Goal: Task Accomplishment & Management: Complete application form

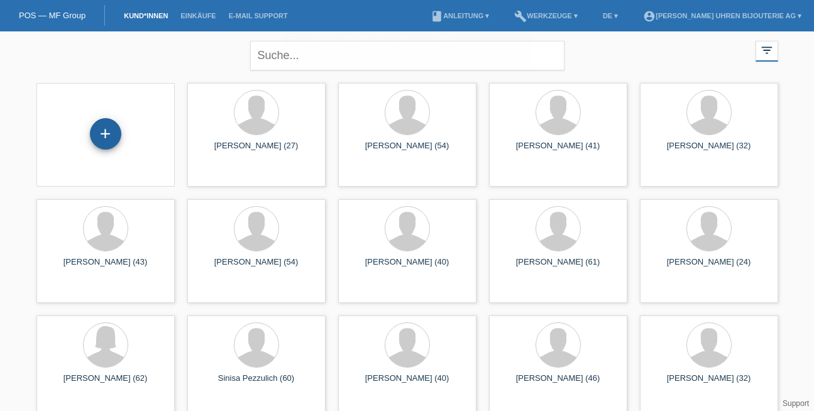
click at [102, 135] on div "+" at bounding box center [105, 133] width 31 height 31
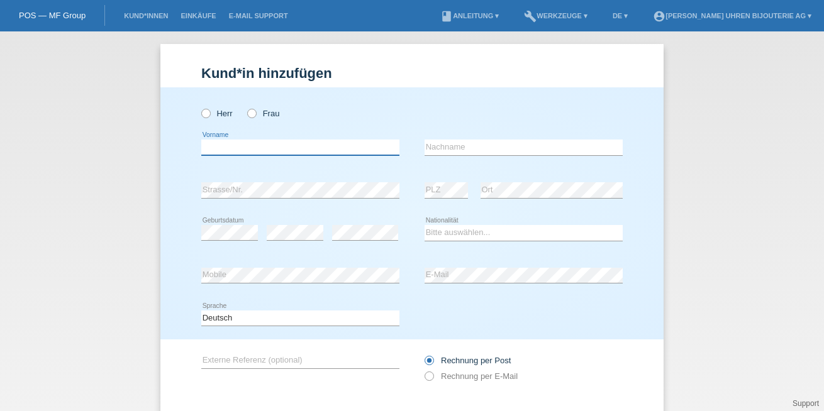
click at [307, 146] on input "text" at bounding box center [300, 148] width 198 height 16
paste input "Tiziana"
type input "Tiziana"
click at [475, 145] on input "text" at bounding box center [523, 148] width 198 height 16
click at [461, 148] on input "text" at bounding box center [523, 148] width 198 height 16
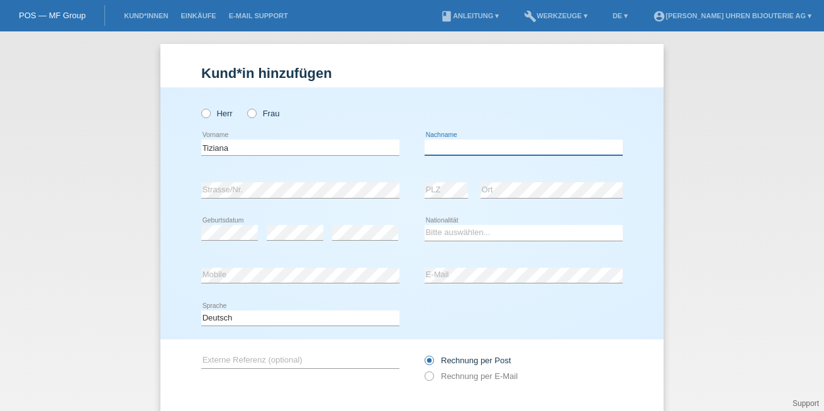
paste input "Leon Lantigua"
type input "Leon Lantigua"
click at [495, 115] on div "Herr Frau" at bounding box center [411, 106] width 421 height 39
drag, startPoint x: 558, startPoint y: 311, endPoint x: 527, endPoint y: 326, distance: 34.6
click at [561, 311] on div "Deutsch Français Italiano English error Sprache" at bounding box center [411, 318] width 421 height 43
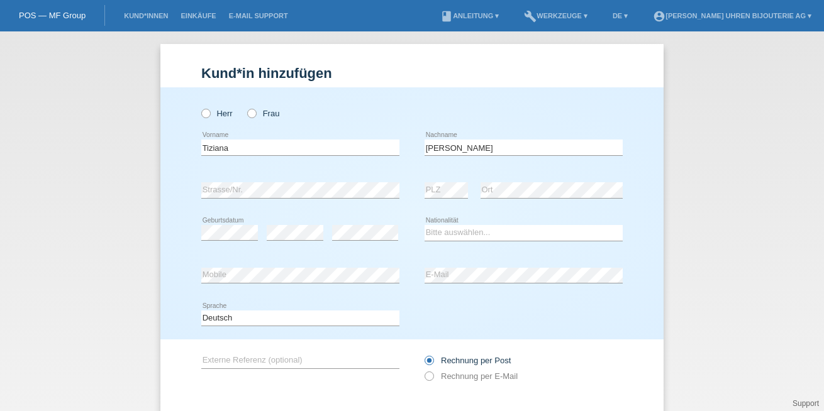
click at [411, 248] on div "error Geburtsdatum error error Bitte auswählen..." at bounding box center [411, 233] width 421 height 43
click at [437, 231] on select "Bitte auswählen... Schweiz Deutschland Liechtenstein Österreich ------------ Af…" at bounding box center [523, 232] width 198 height 15
select select "CH"
click at [424, 225] on select "Bitte auswählen... Schweiz Deutschland Liechtenstein Österreich ------------ Af…" at bounding box center [523, 232] width 198 height 15
click at [496, 329] on div "Deutsch Français Italiano English error Sprache" at bounding box center [411, 318] width 421 height 43
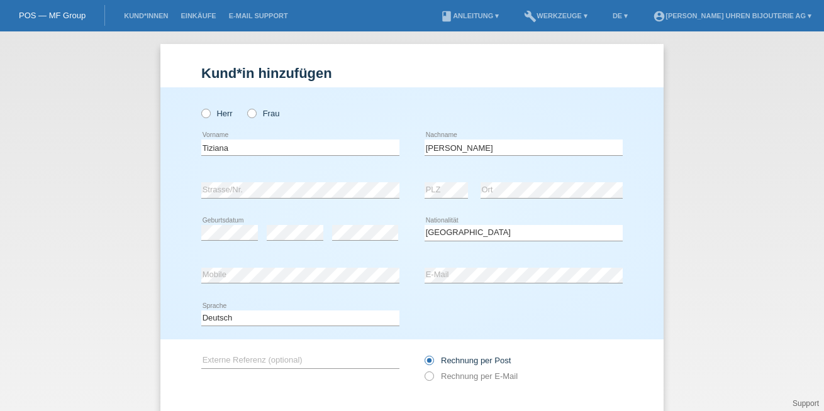
click at [467, 301] on div "Deutsch Français Italiano English error Sprache" at bounding box center [411, 318] width 421 height 43
click at [548, 315] on div "Deutsch Français Italiano English error Sprache" at bounding box center [411, 318] width 421 height 43
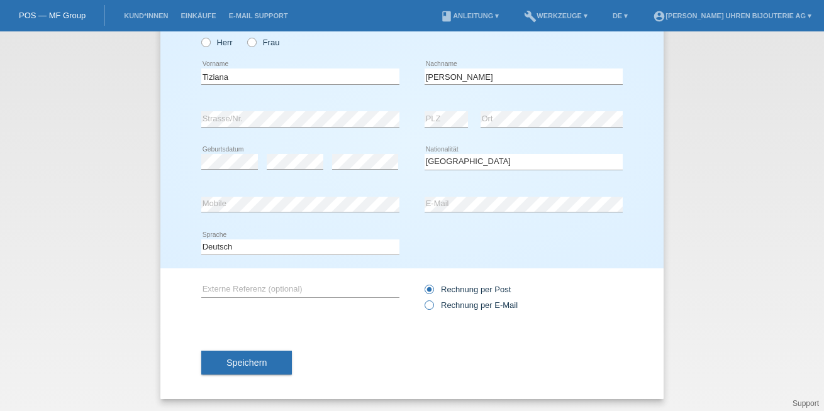
click at [423, 299] on icon at bounding box center [423, 299] width 0 height 0
click at [426, 309] on input "Rechnung per E-Mail" at bounding box center [428, 309] width 8 height 16
radio input "true"
click at [233, 292] on input "text" at bounding box center [300, 290] width 198 height 16
click at [248, 290] on input "text" at bounding box center [300, 290] width 198 height 16
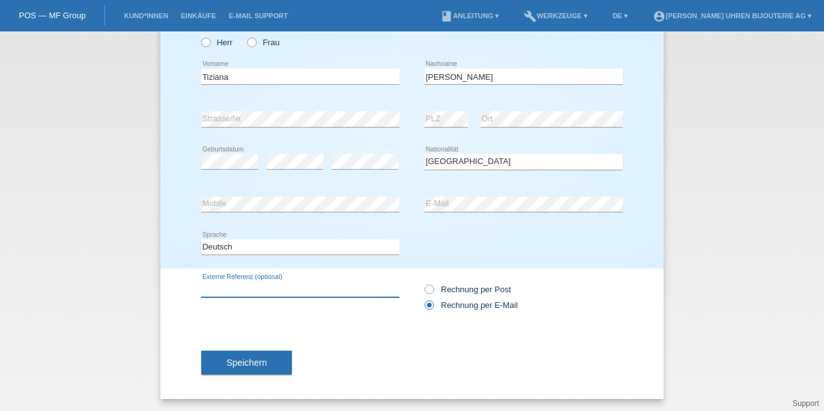
paste input "M7941A1A0NU-0003"
type input "M7941A1A0NU-0003 Tudor"
click at [559, 336] on div "Speichern" at bounding box center [411, 362] width 421 height 73
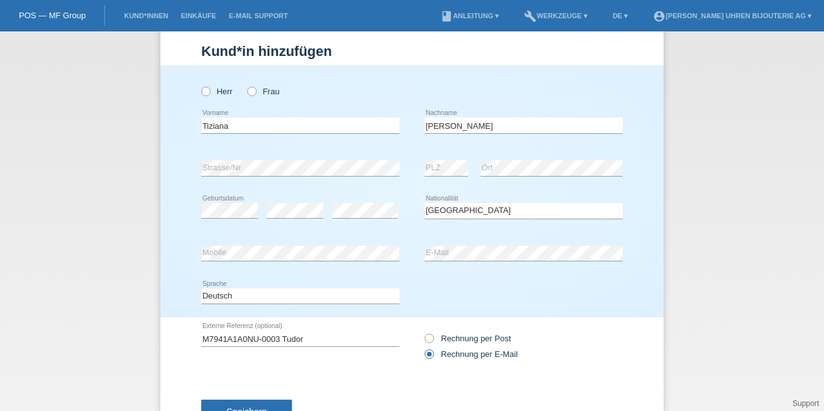
scroll to position [0, 0]
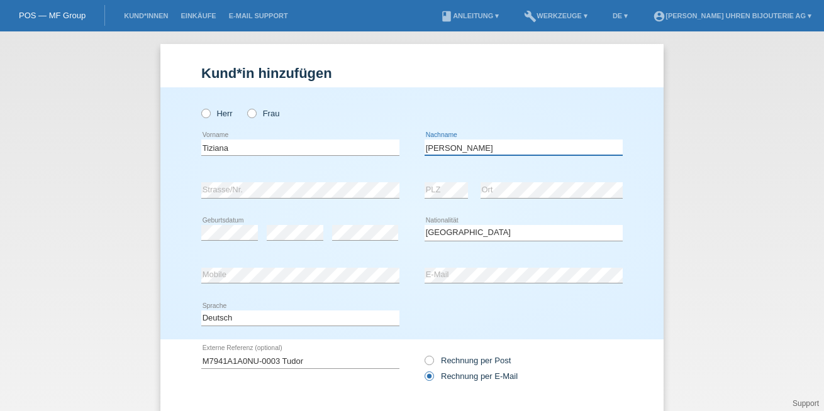
click at [504, 144] on input "Leon Lantigua" at bounding box center [523, 148] width 198 height 16
click at [533, 125] on div "Herr Frau" at bounding box center [411, 106] width 421 height 39
click at [473, 148] on input "Leon Lantigua -Lombardi" at bounding box center [523, 148] width 198 height 16
type input "Leon Lantigua - Lombardi"
click at [507, 116] on div "Herr Frau" at bounding box center [411, 106] width 421 height 39
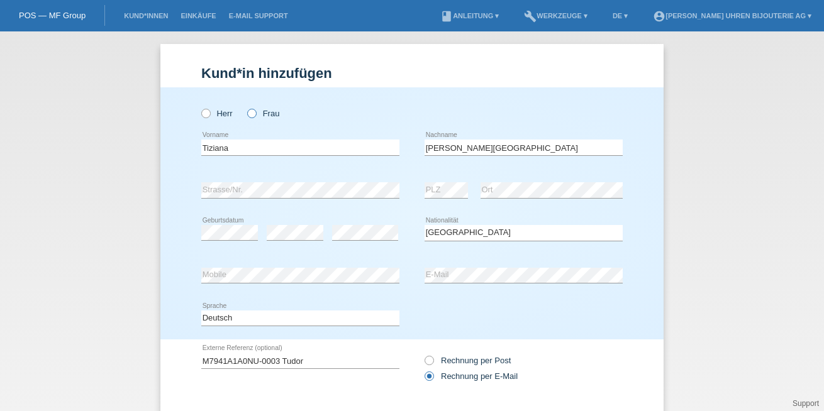
click at [245, 107] on icon at bounding box center [245, 107] width 0 height 0
click at [248, 111] on input "Frau" at bounding box center [251, 113] width 8 height 8
radio input "true"
click at [391, 112] on div "Herr Frau" at bounding box center [300, 114] width 198 height 26
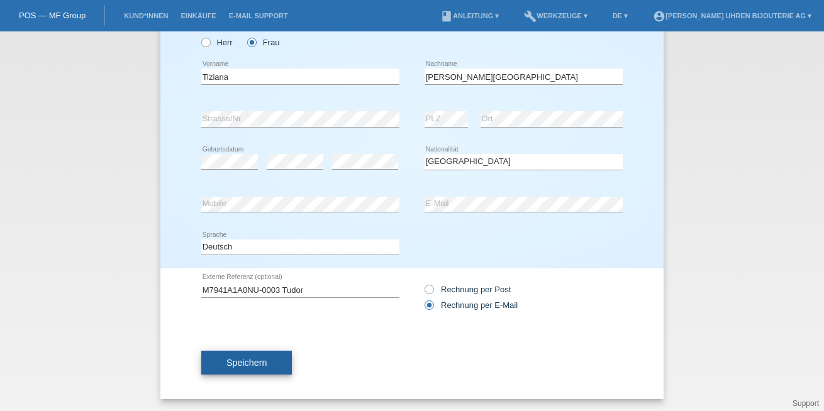
click at [227, 362] on span "Speichern" at bounding box center [246, 363] width 40 height 10
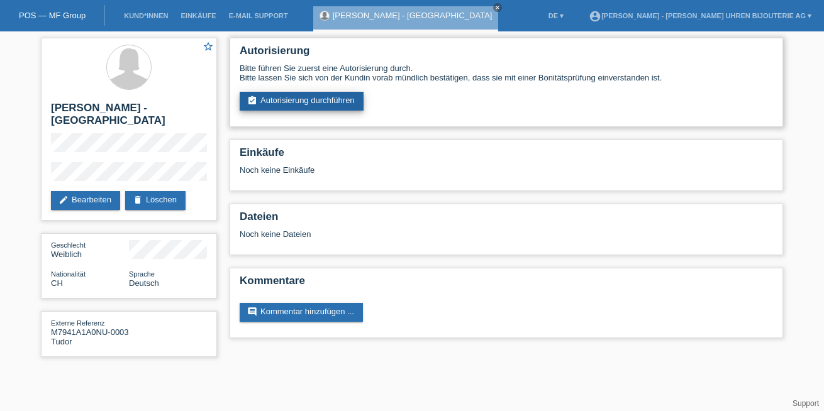
click at [281, 102] on link "assignment_turned_in Autorisierung durchführen" at bounding box center [302, 101] width 124 height 19
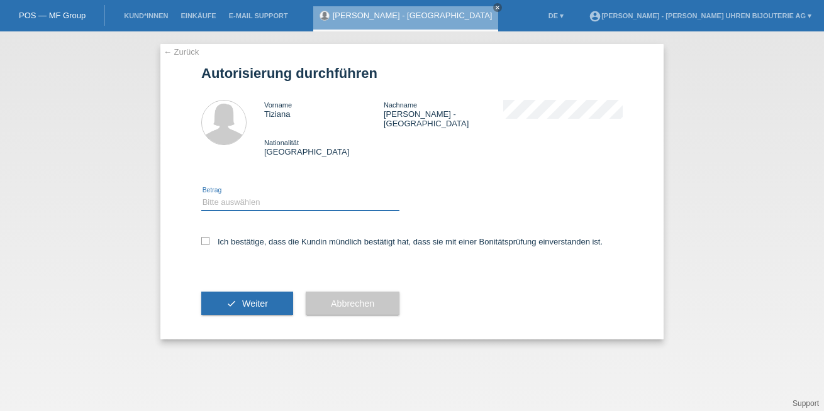
click at [230, 195] on select "Bitte auswählen CHF 1.00 - CHF 499.00 CHF 500.00 - CHF 1'999.00 CHF 2'000.00 - …" at bounding box center [300, 202] width 198 height 15
select select "3"
click at [201, 195] on select "Bitte auswählen CHF 1.00 - CHF 499.00 CHF 500.00 - CHF 1'999.00 CHF 2'000.00 - …" at bounding box center [300, 202] width 198 height 15
click at [204, 237] on icon at bounding box center [205, 241] width 8 height 8
click at [204, 237] on input "Ich bestätige, dass die Kundin mündlich bestätigt hat, dass sie mit einer Bonit…" at bounding box center [205, 241] width 8 height 8
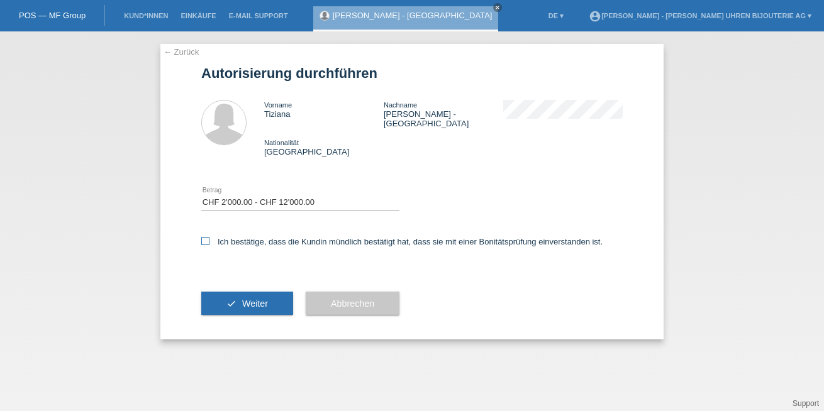
checkbox input "true"
click at [247, 292] on button "check Weiter" at bounding box center [247, 304] width 92 height 24
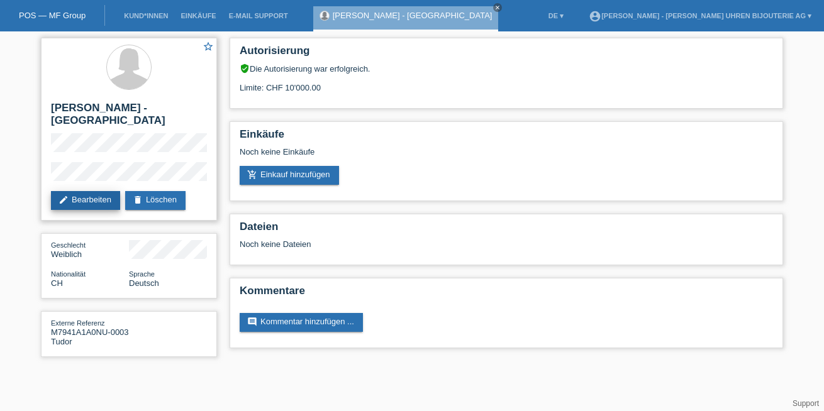
click at [89, 196] on link "edit Bearbeiten" at bounding box center [85, 200] width 69 height 19
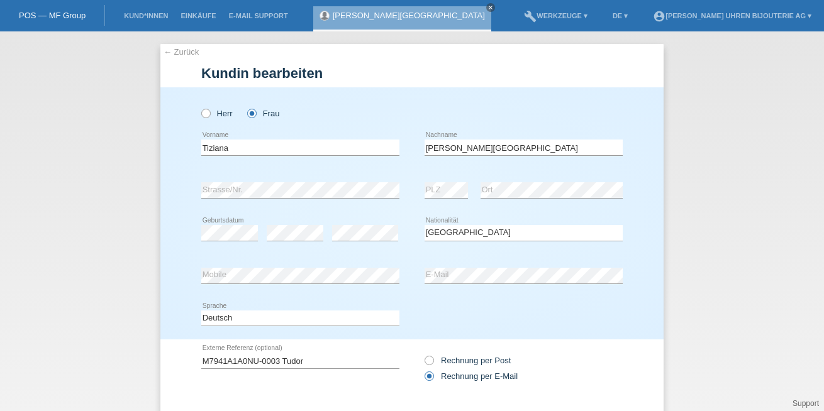
select select "CH"
click at [597, 114] on div "Herr Frau" at bounding box center [411, 106] width 421 height 39
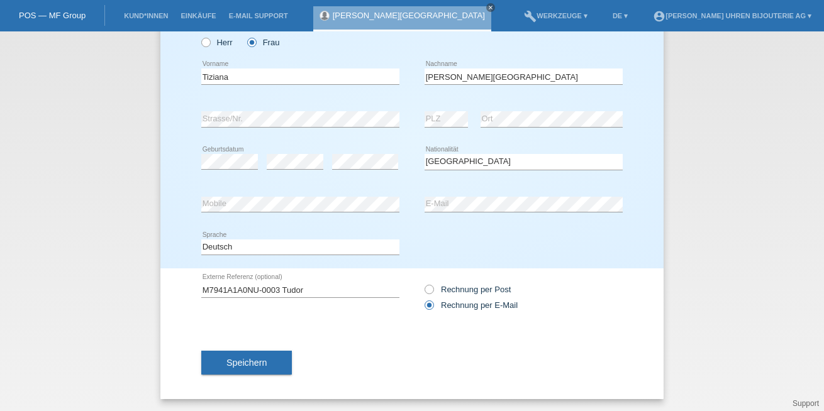
click at [242, 365] on span "Speichern" at bounding box center [246, 363] width 40 height 10
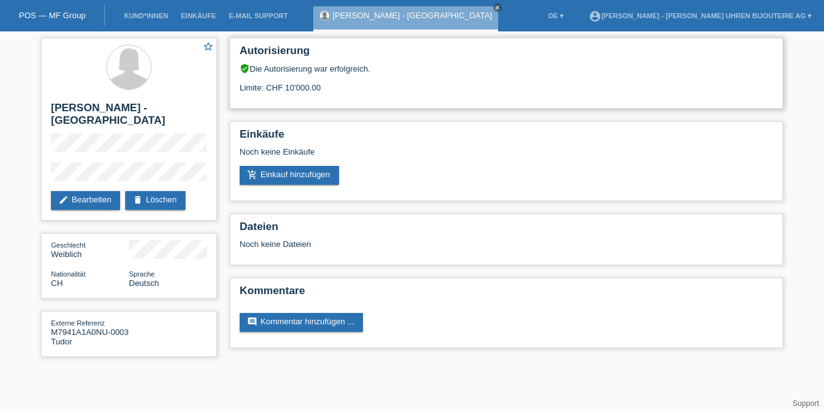
click at [503, 74] on div "Limite: CHF 10'000.00" at bounding box center [506, 83] width 533 height 19
click at [355, 243] on div "Noch keine Dateien" at bounding box center [432, 244] width 384 height 9
click at [63, 19] on div "POS — MF Group" at bounding box center [52, 15] width 105 height 21
click at [141, 15] on link "Kund*innen" at bounding box center [146, 16] width 57 height 8
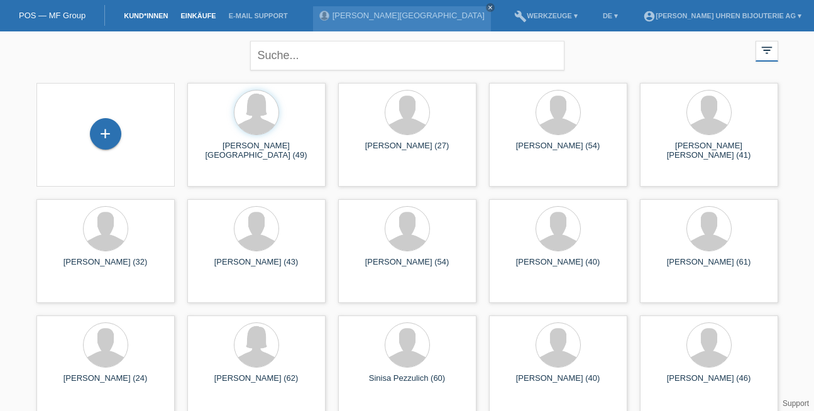
click at [196, 15] on link "Einkäufe" at bounding box center [198, 16] width 48 height 8
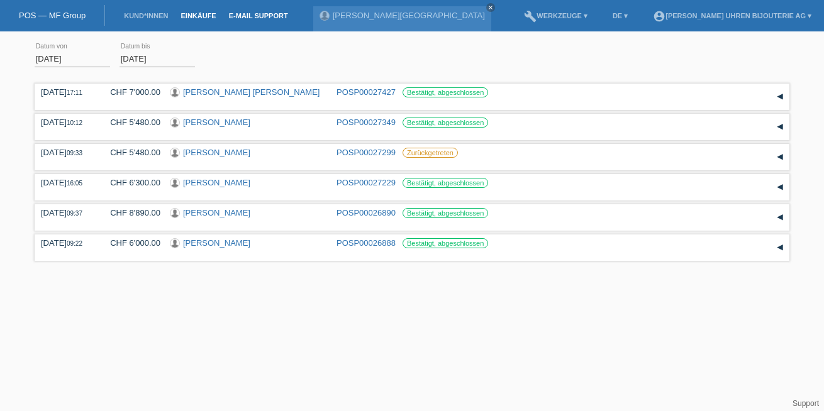
click at [241, 15] on link "E-Mail Support" at bounding box center [259, 16] width 72 height 8
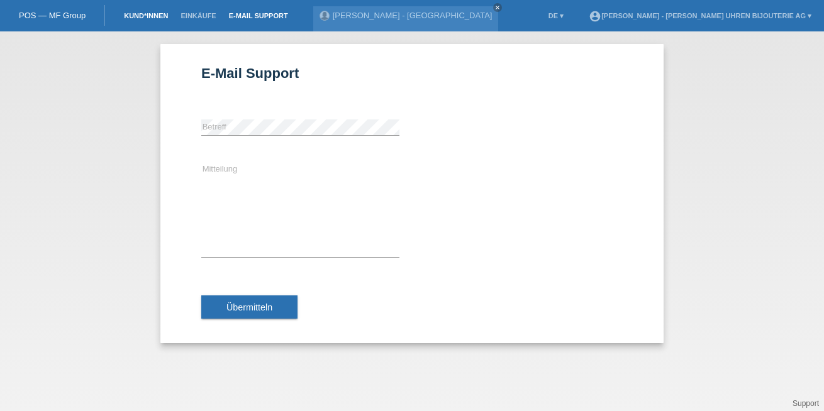
click at [143, 18] on link "Kund*innen" at bounding box center [146, 16] width 57 height 8
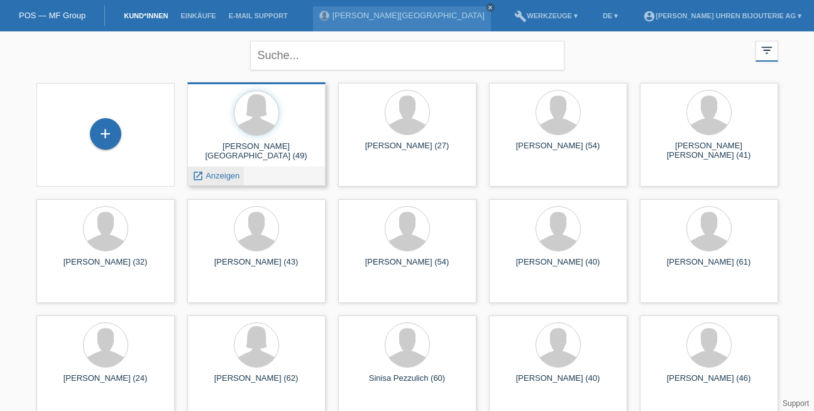
click at [230, 175] on span "Anzeigen" at bounding box center [223, 175] width 34 height 9
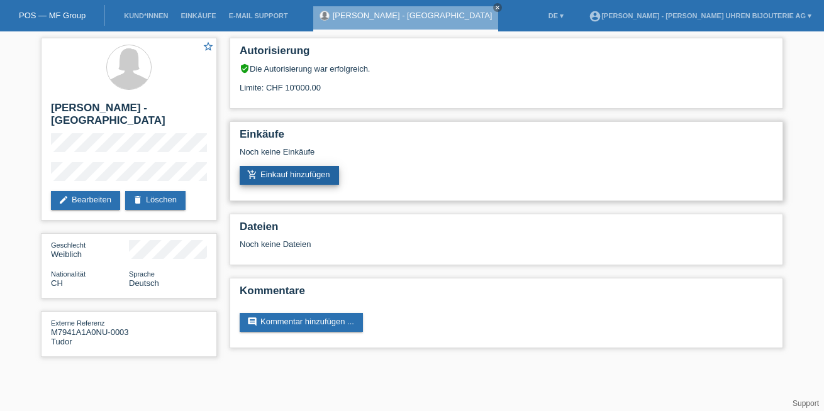
click at [284, 179] on link "add_shopping_cart Einkauf hinzufügen" at bounding box center [289, 175] width 99 height 19
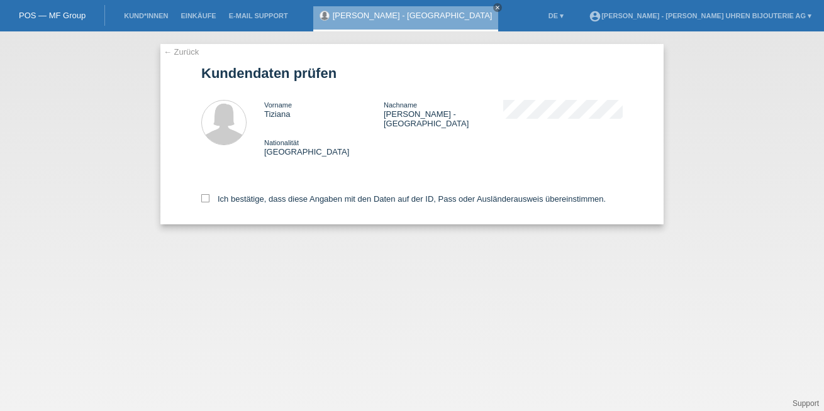
click at [184, 51] on link "← Zurück" at bounding box center [180, 51] width 35 height 9
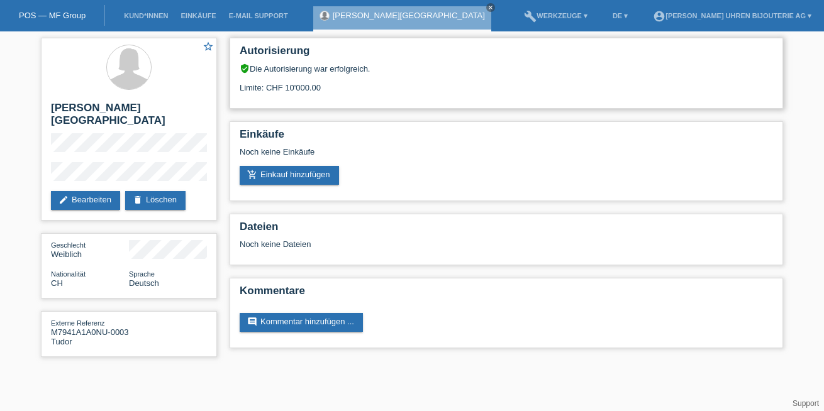
click at [415, 95] on div "Autorisierung verified_user Die Autorisierung war erfolgreich. Limite: CHF 10'0…" at bounding box center [505, 73] width 553 height 71
